Goal: Task Accomplishment & Management: Use online tool/utility

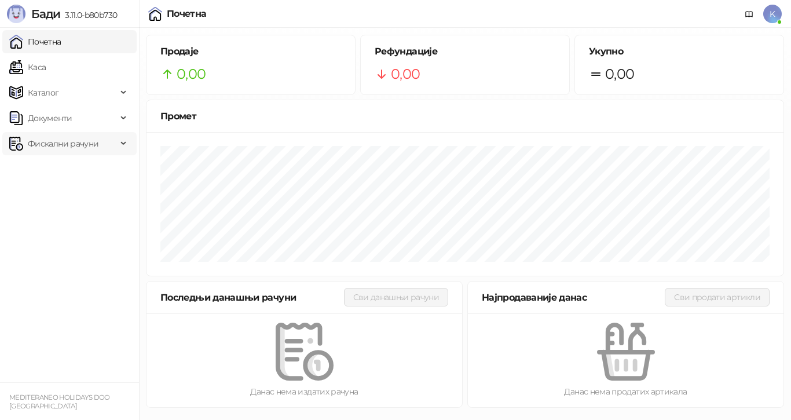
click at [47, 145] on span "Фискални рачуни" at bounding box center [63, 143] width 71 height 23
click at [60, 172] on link "Издати рачуни" at bounding box center [53, 168] width 78 height 23
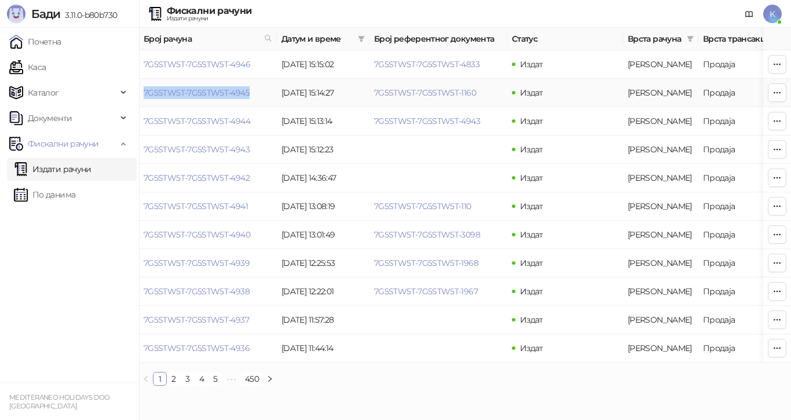
drag, startPoint x: 143, startPoint y: 93, endPoint x: 253, endPoint y: 93, distance: 110.0
click at [253, 93] on td "7G5STW5T-7G5STW5T-4945" at bounding box center [208, 93] width 138 height 28
copy link "7G5STW5T-7G5STW5T-4945"
click at [268, 39] on icon at bounding box center [268, 38] width 8 height 8
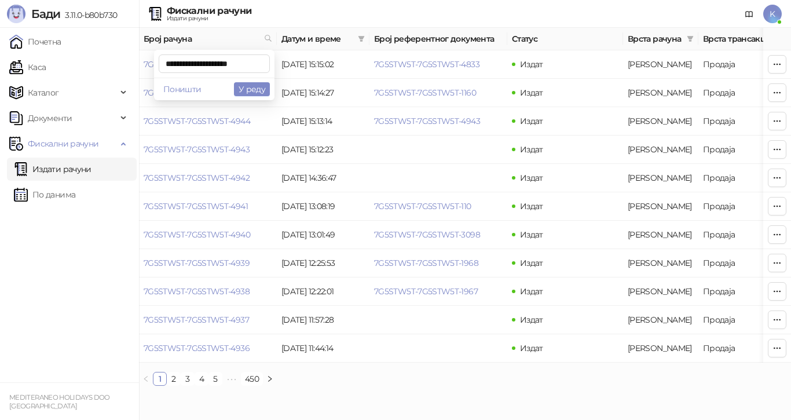
type input "**********"
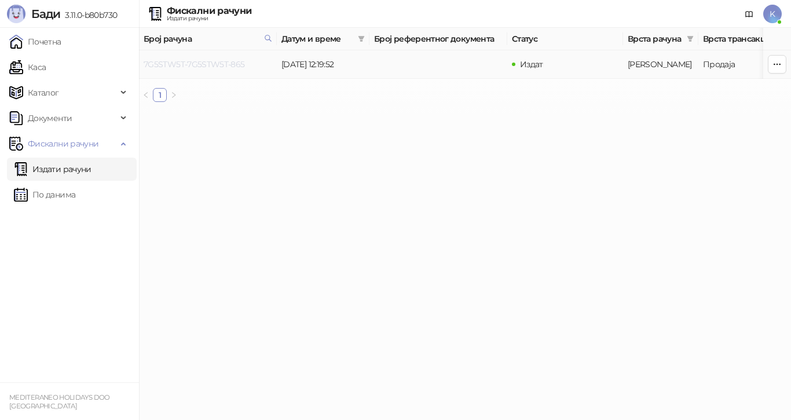
click at [231, 62] on link "7G5STW5T-7G5STW5T-865" at bounding box center [194, 64] width 101 height 10
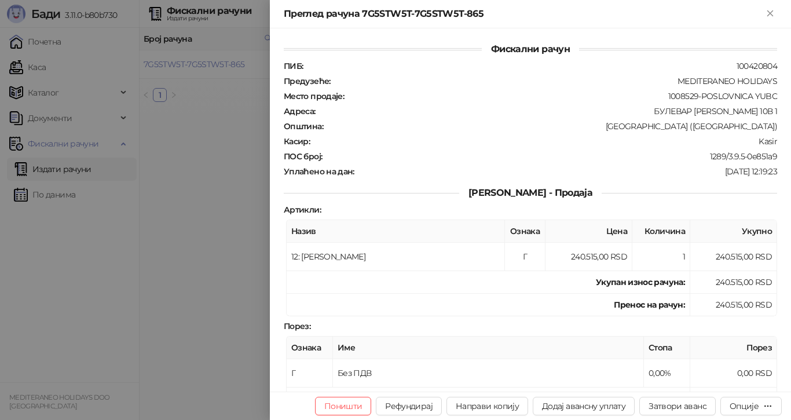
click at [190, 211] on div at bounding box center [395, 210] width 791 height 420
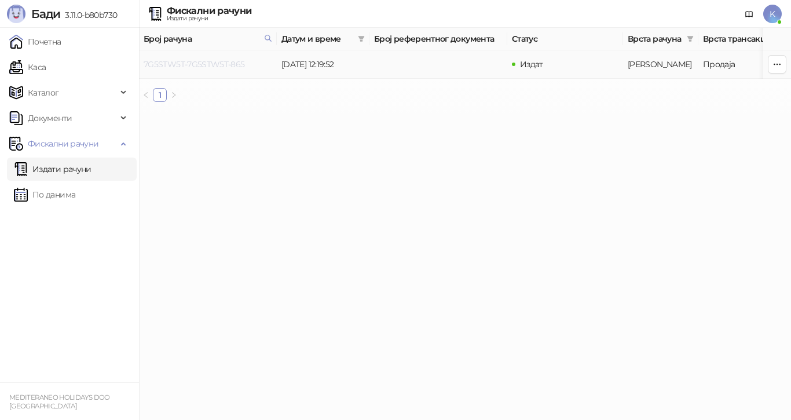
click at [229, 64] on link "7G5STW5T-7G5STW5T-865" at bounding box center [194, 64] width 101 height 10
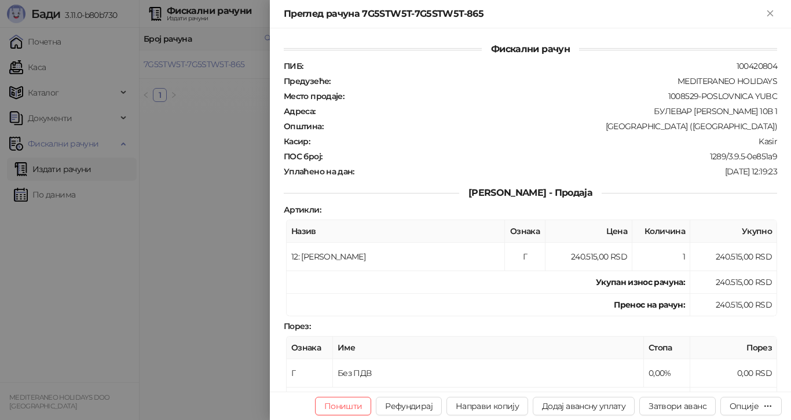
click at [206, 155] on div at bounding box center [395, 210] width 791 height 420
